Goal: Find specific page/section: Find specific page/section

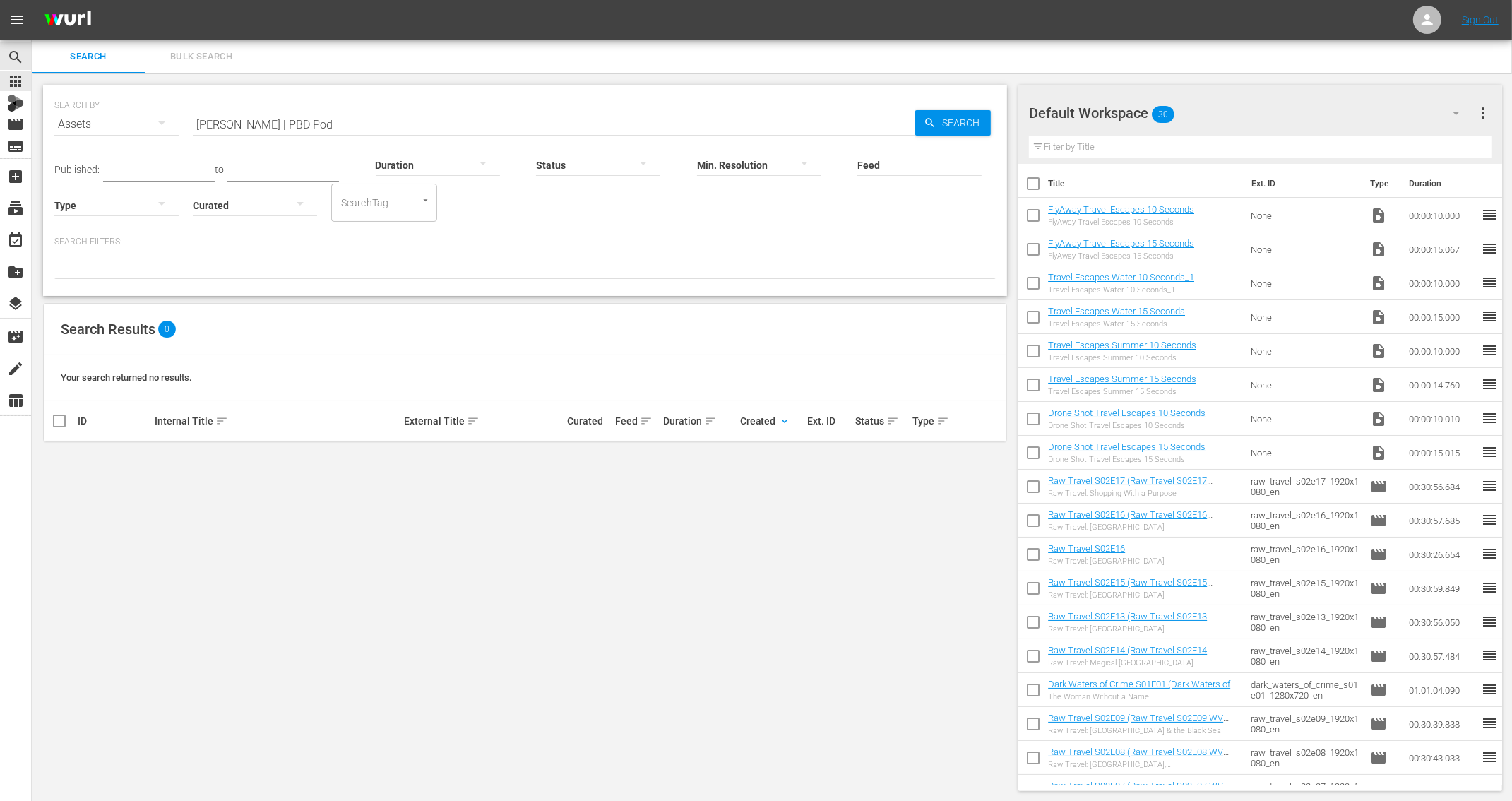
click at [622, 497] on div "SEARCH BY Search By Assets Search ID, Title, Description, Keywords, or Category…" at bounding box center [525, 437] width 987 height 729
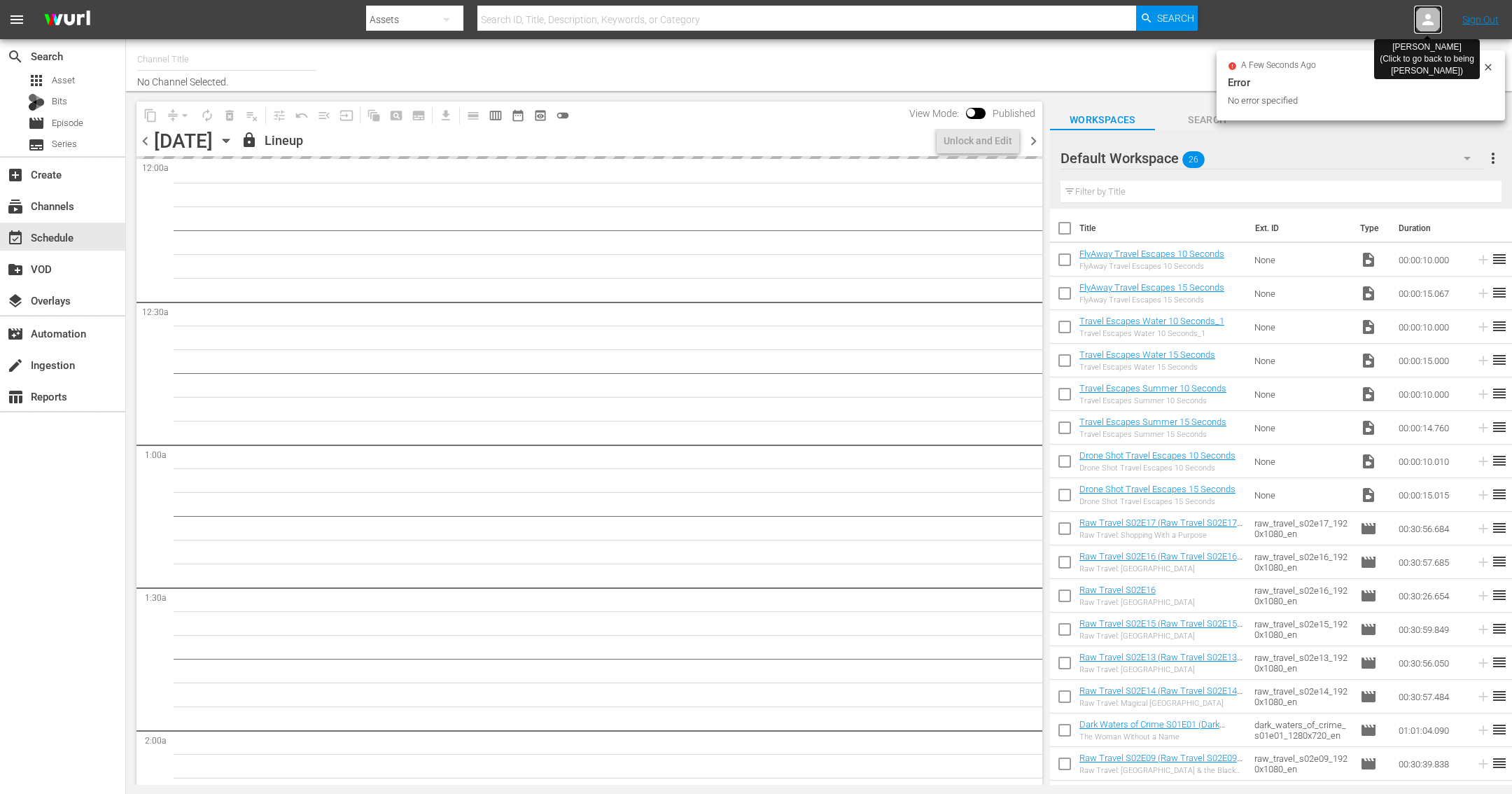
click at [1426, 24] on icon at bounding box center [1428, 19] width 11 height 11
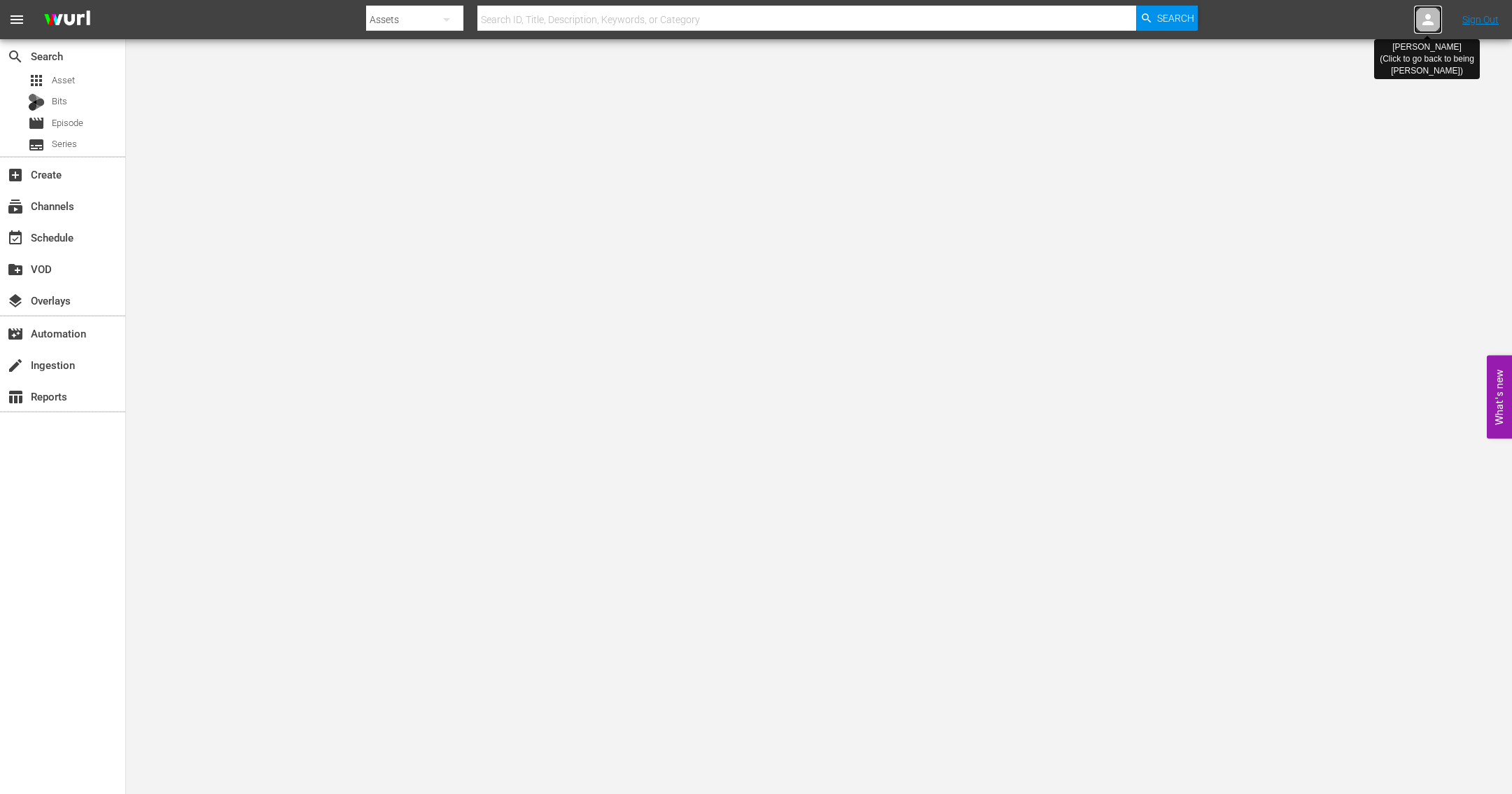
click at [1426, 11] on icon at bounding box center [1428, 19] width 17 height 17
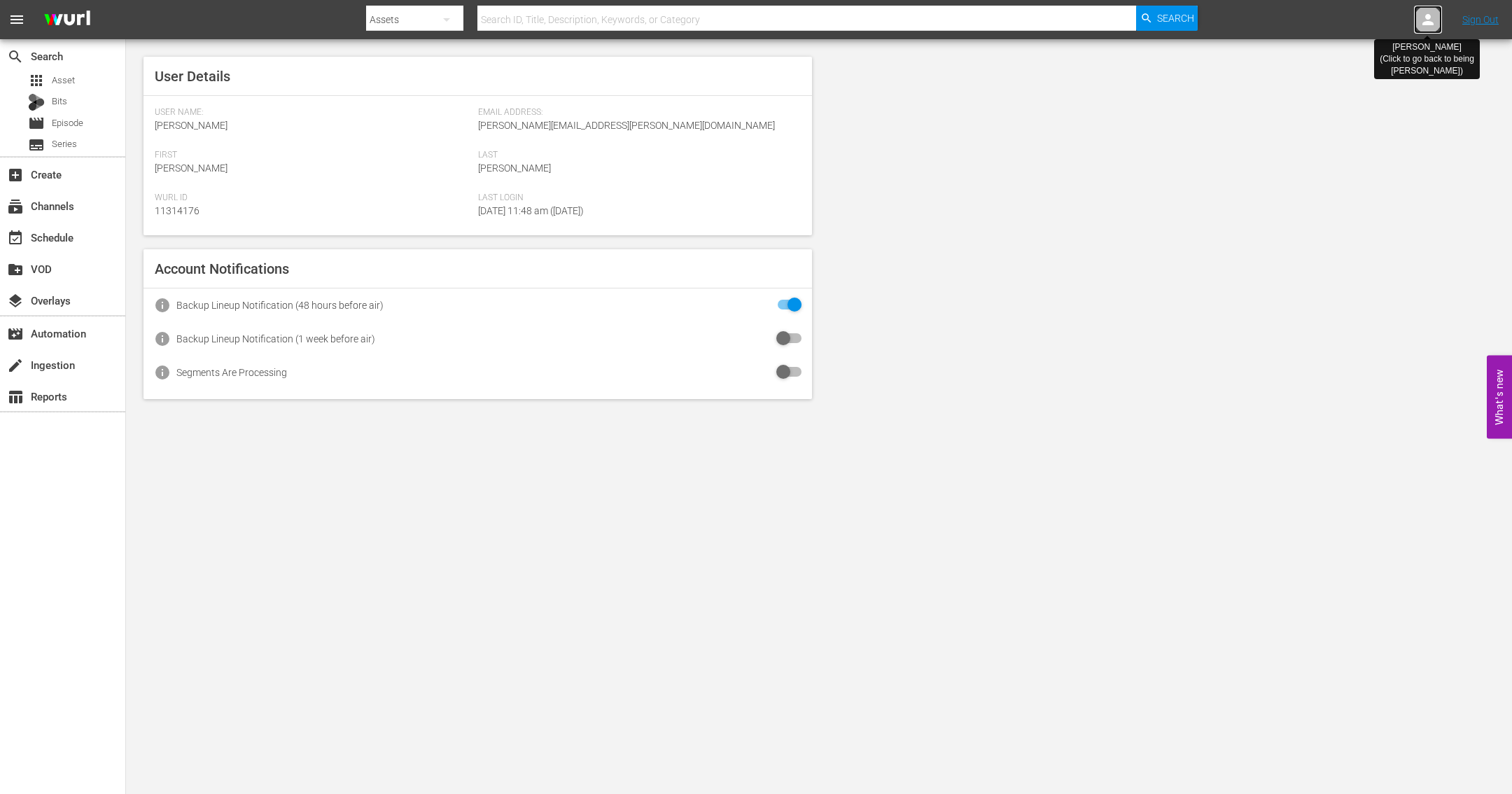
click at [1427, 25] on icon at bounding box center [1428, 19] width 17 height 17
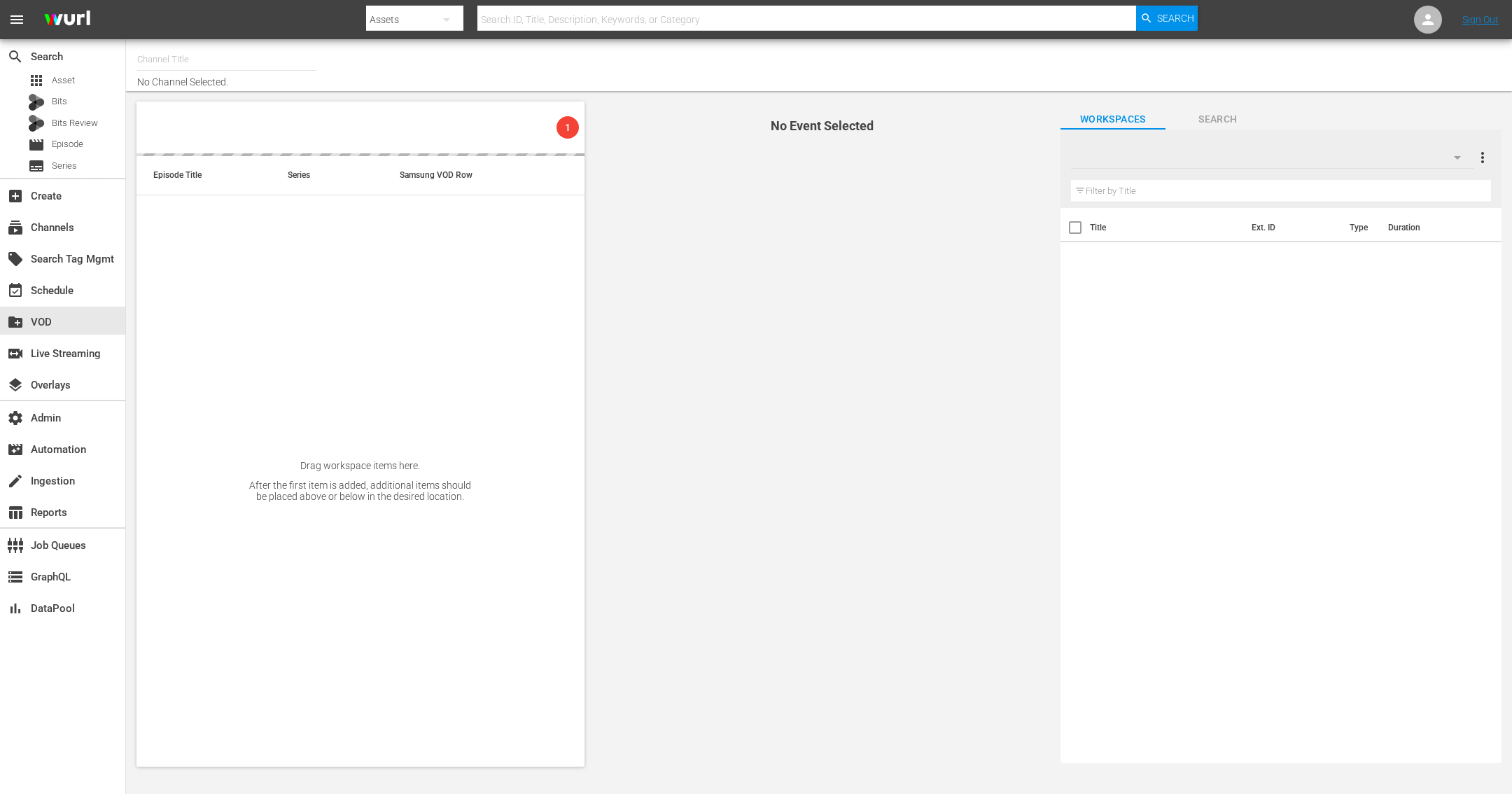
type input "Autentic History (1501)"
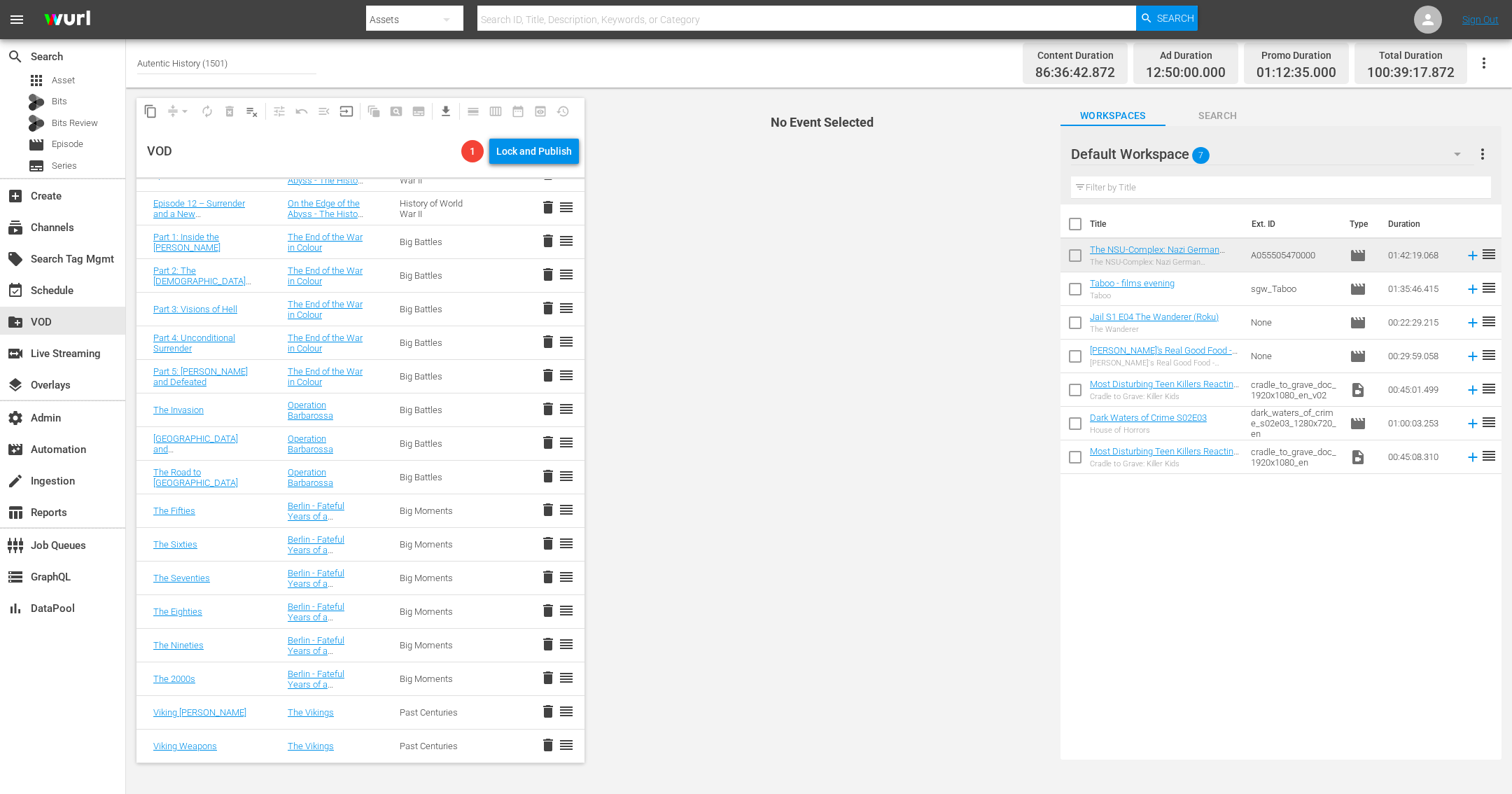
scroll to position [2916, 0]
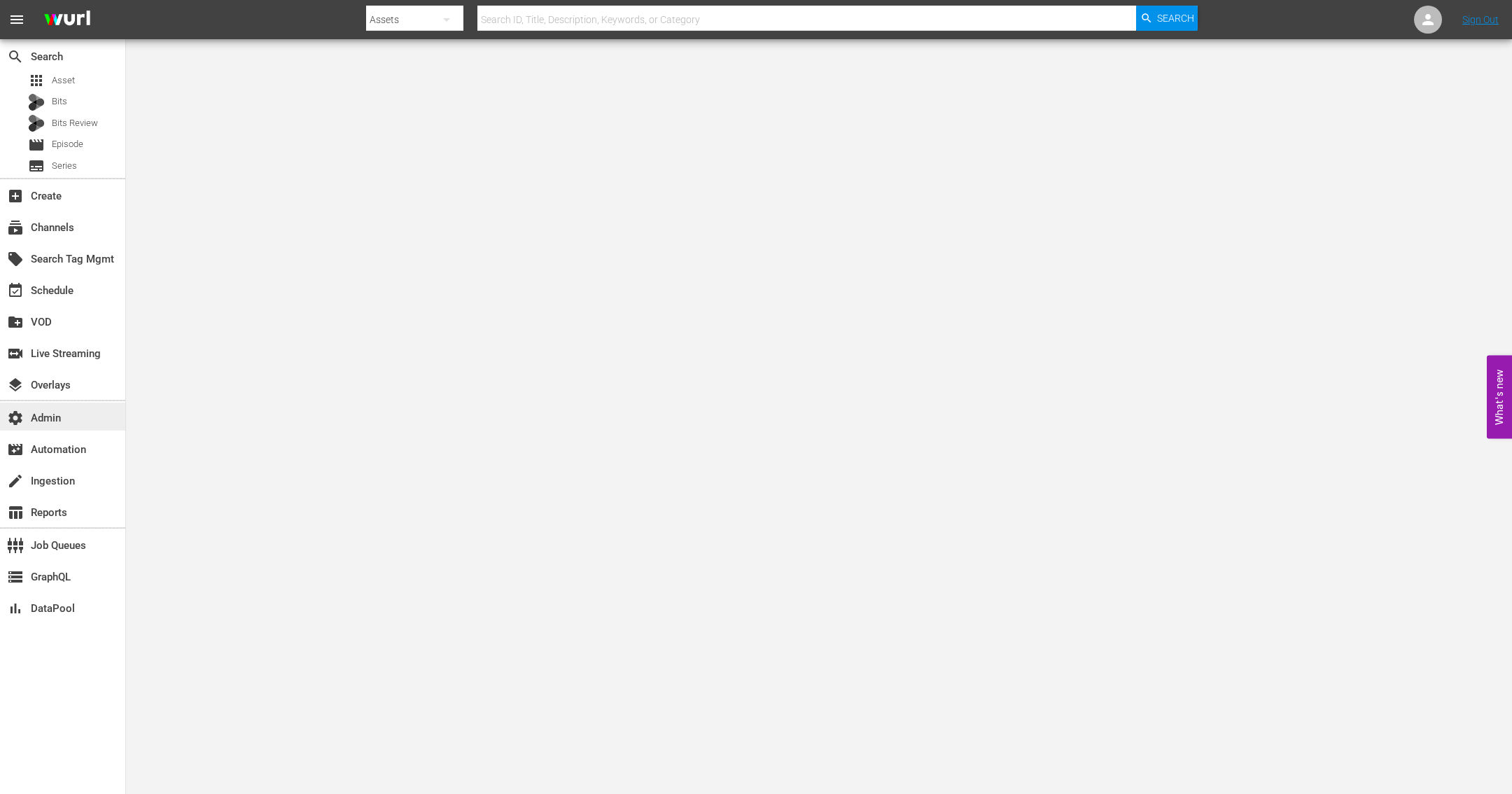
click at [35, 411] on div "settings Admin" at bounding box center [39, 416] width 78 height 13
click at [69, 421] on div "settings Admin" at bounding box center [63, 416] width 125 height 28
